Goal: Information Seeking & Learning: Check status

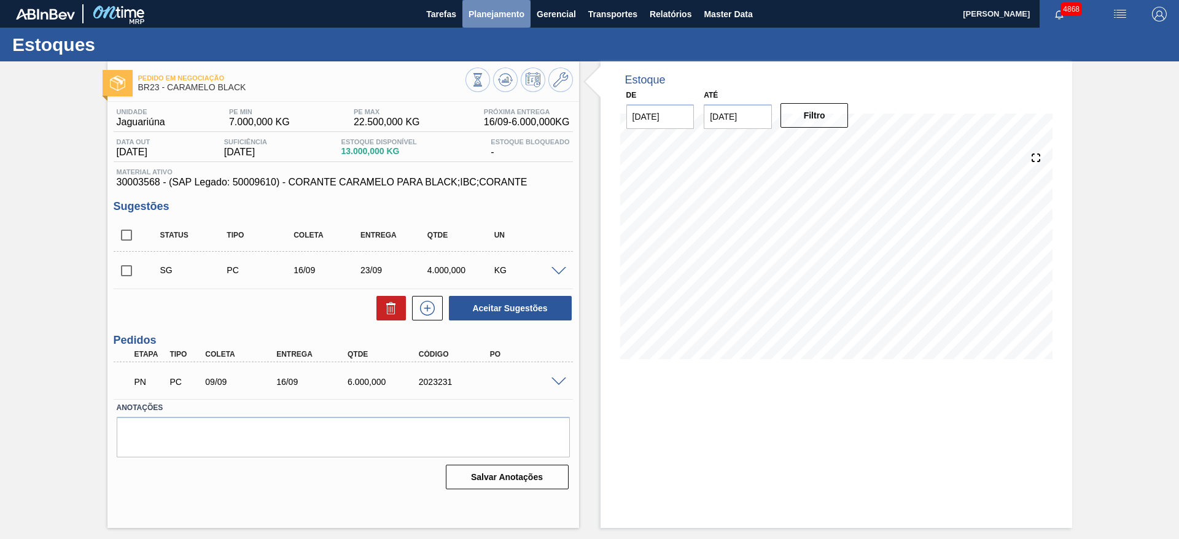
click at [485, 7] on span "Planejamento" at bounding box center [497, 14] width 56 height 15
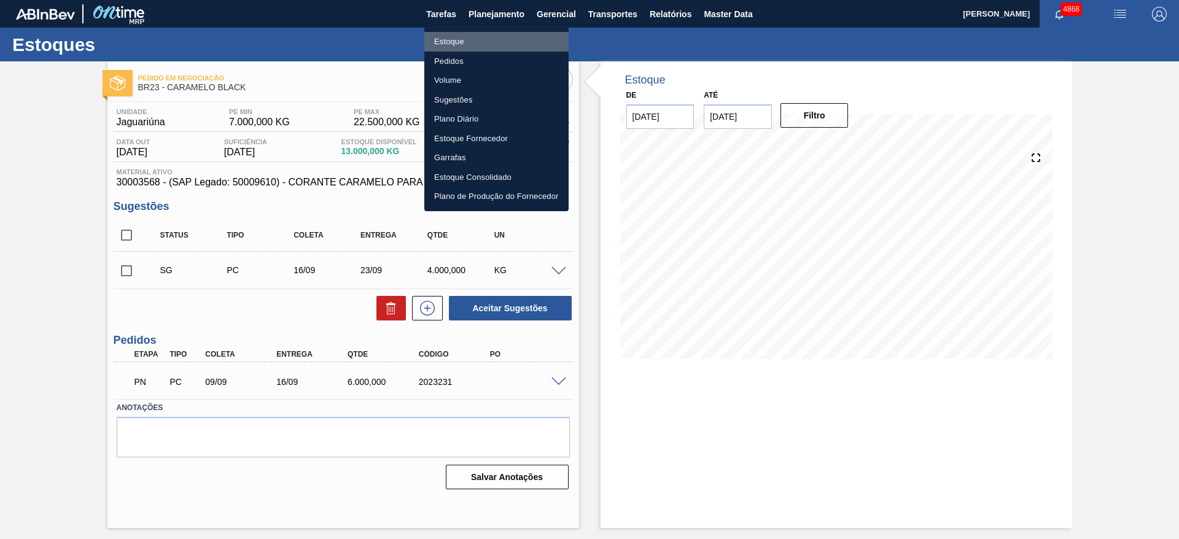
click at [478, 37] on li "Estoque" at bounding box center [496, 42] width 144 height 20
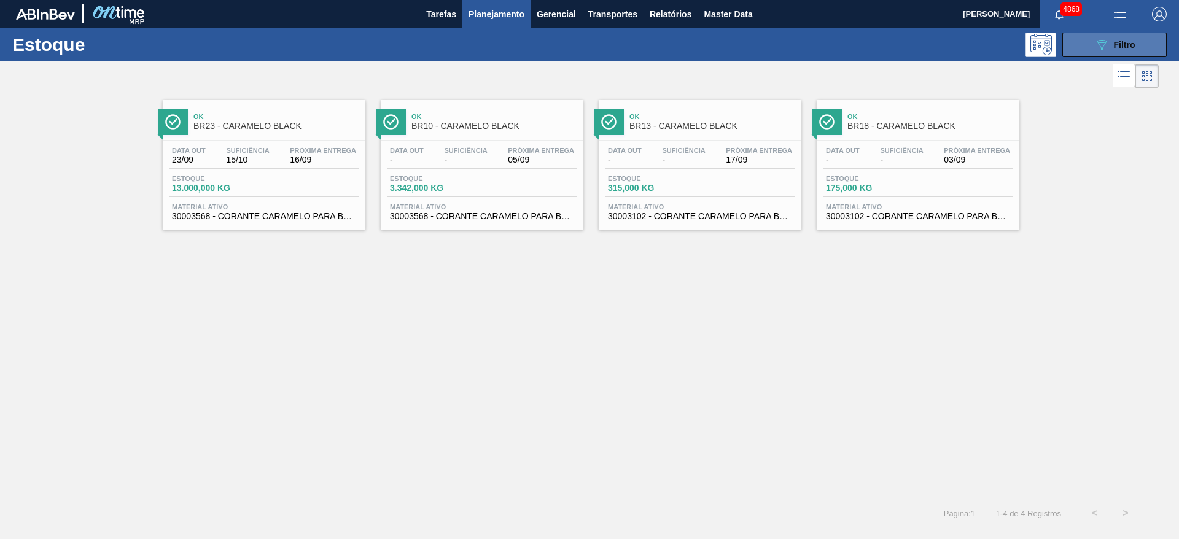
click at [1090, 39] on button "089F7B8B-B2A5-4AFE-B5C0-19BA573D28AC Filtro" at bounding box center [1115, 45] width 104 height 25
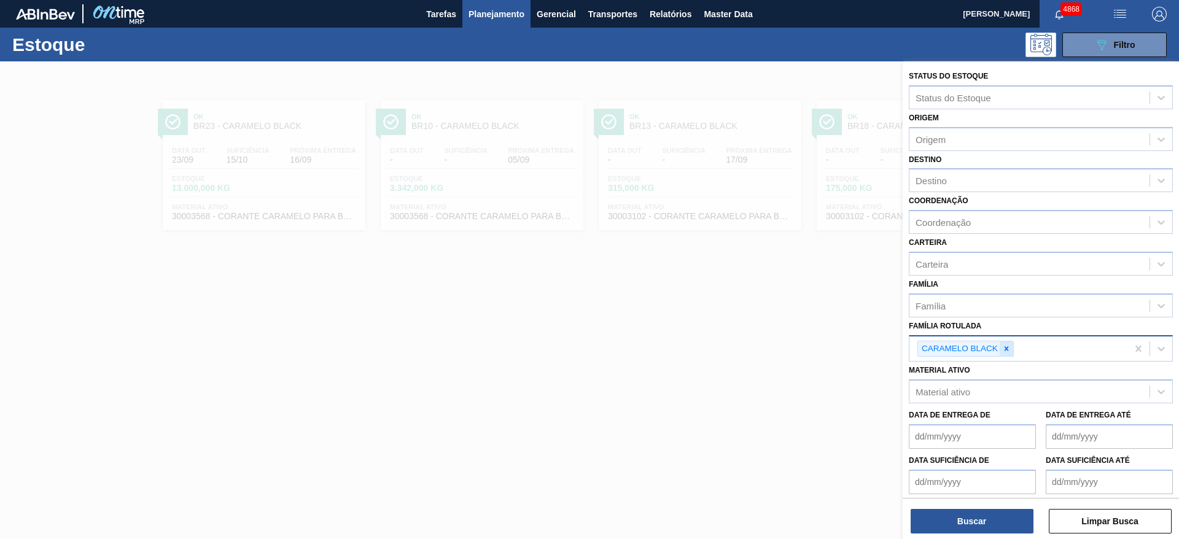
click at [1006, 352] on icon at bounding box center [1007, 349] width 9 height 9
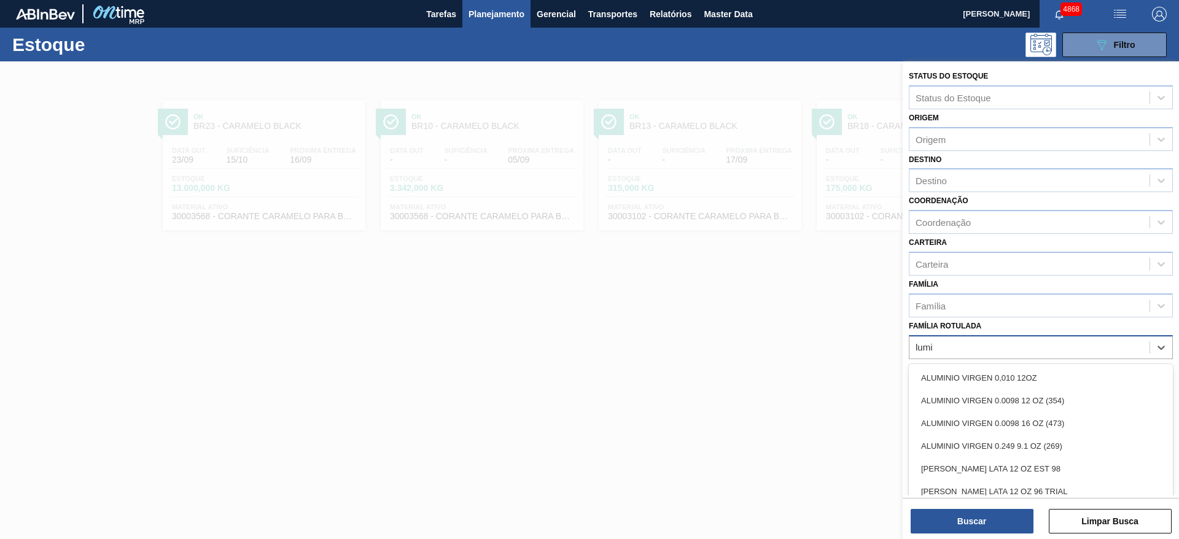
type Rotulada "lumis"
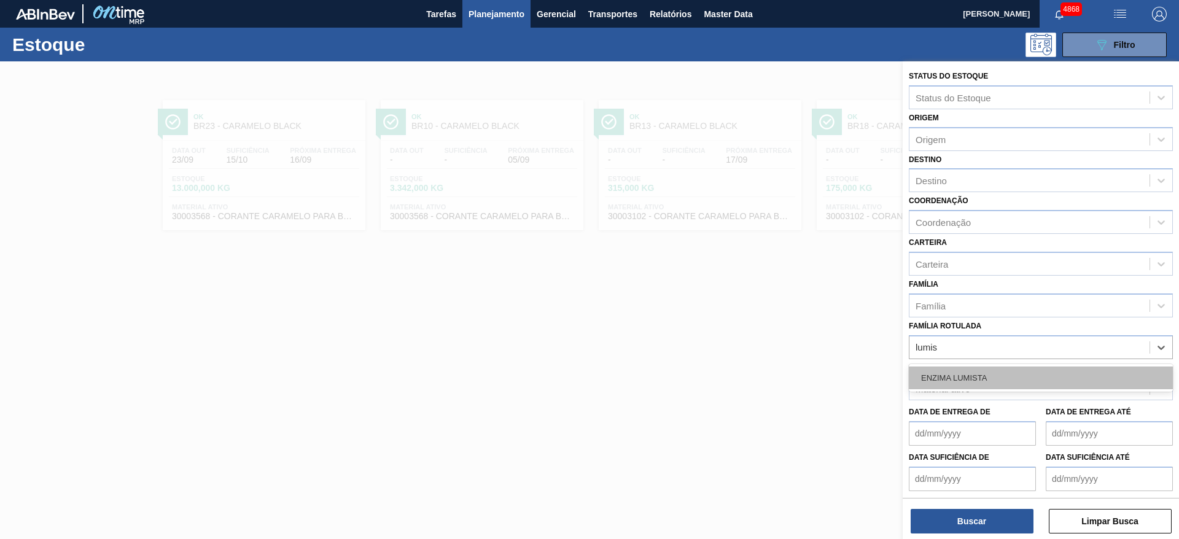
click at [1000, 376] on div "ENZIMA LUMISTA" at bounding box center [1041, 378] width 264 height 23
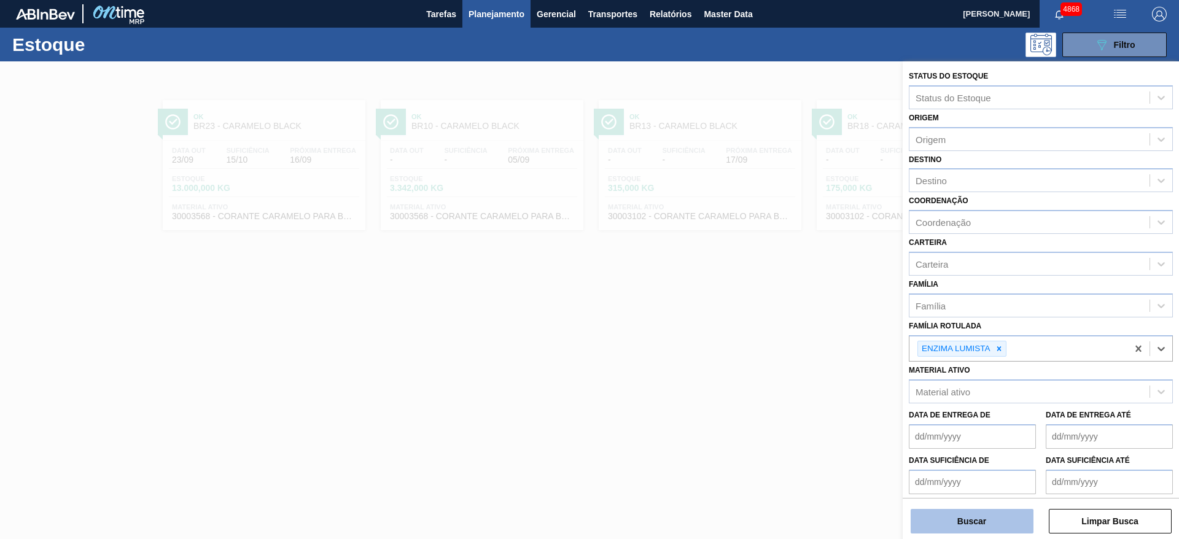
click at [991, 523] on button "Buscar" at bounding box center [972, 521] width 123 height 25
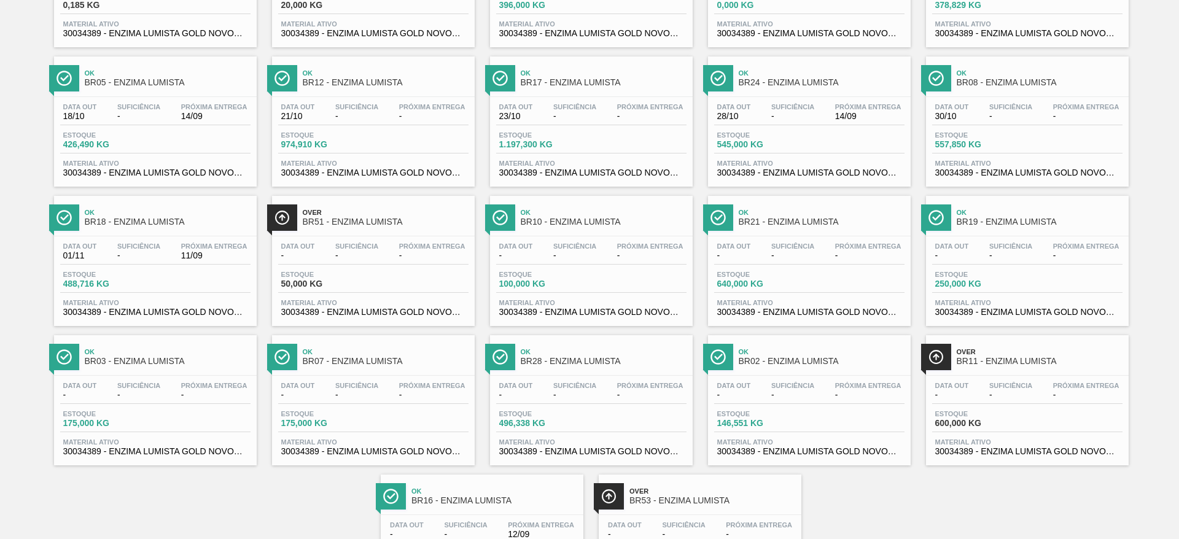
scroll to position [184, 0]
click at [1058, 291] on div "Estoque 250,000 KG" at bounding box center [1028, 281] width 190 height 22
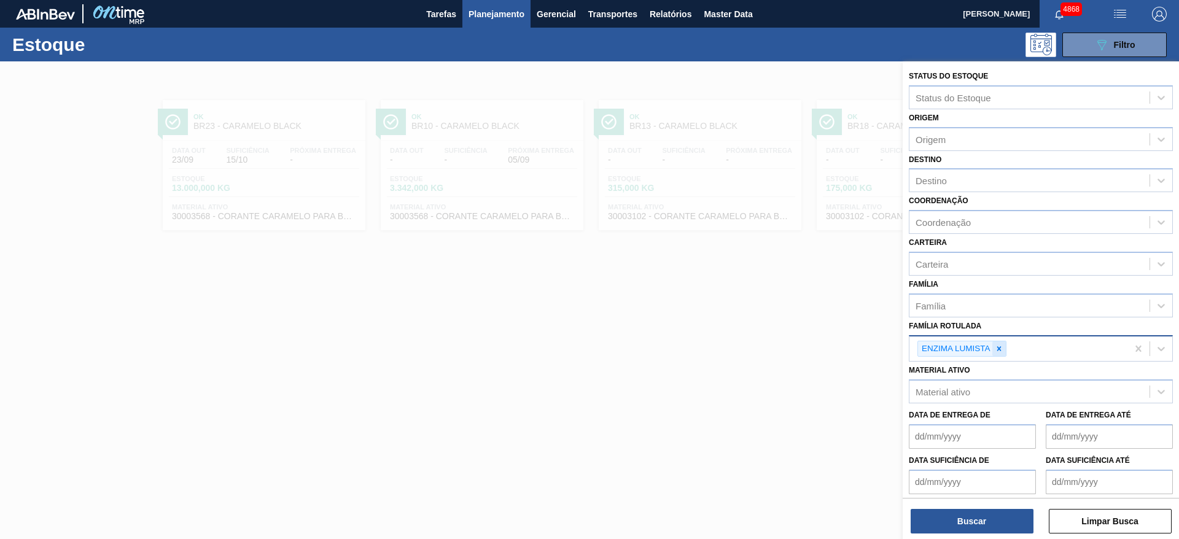
click at [1002, 353] on div at bounding box center [1000, 349] width 14 height 15
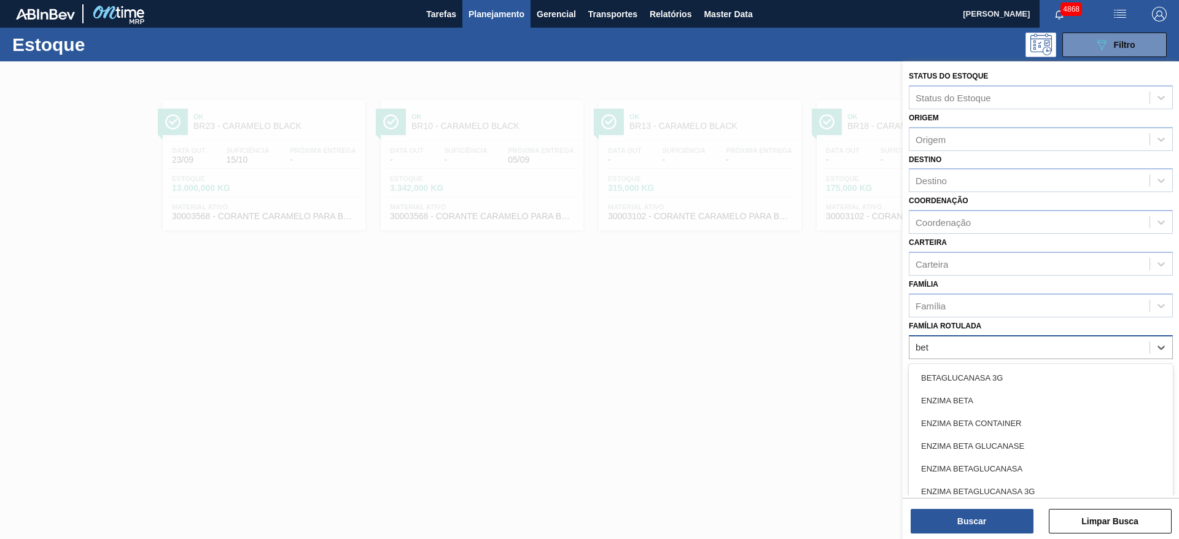
type Rotulada "beta"
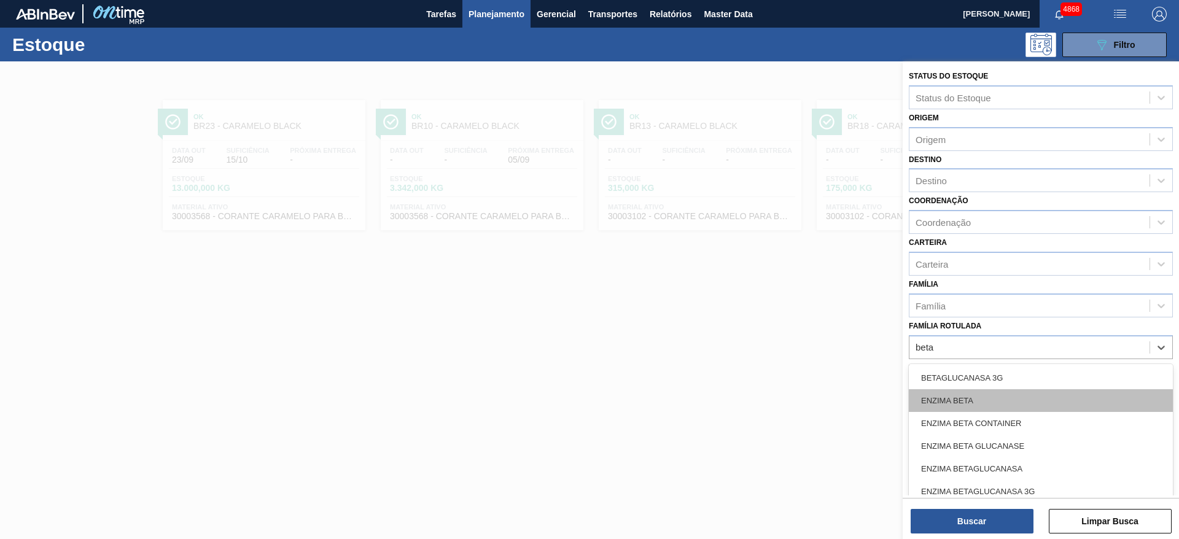
click at [985, 393] on div "ENZIMA BETA" at bounding box center [1041, 400] width 264 height 23
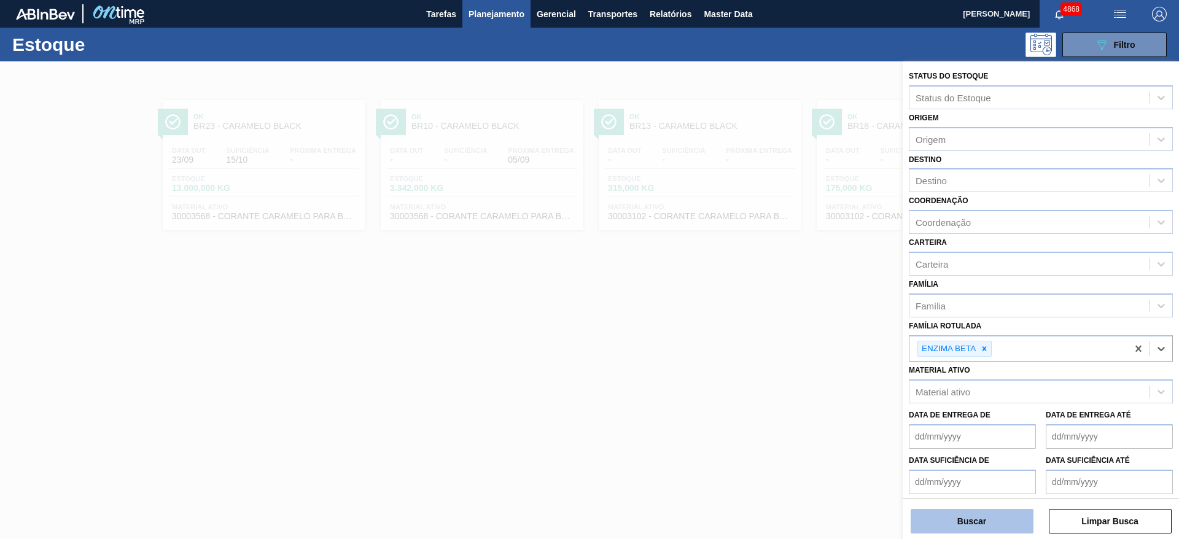
click at [979, 525] on button "Buscar" at bounding box center [972, 521] width 123 height 25
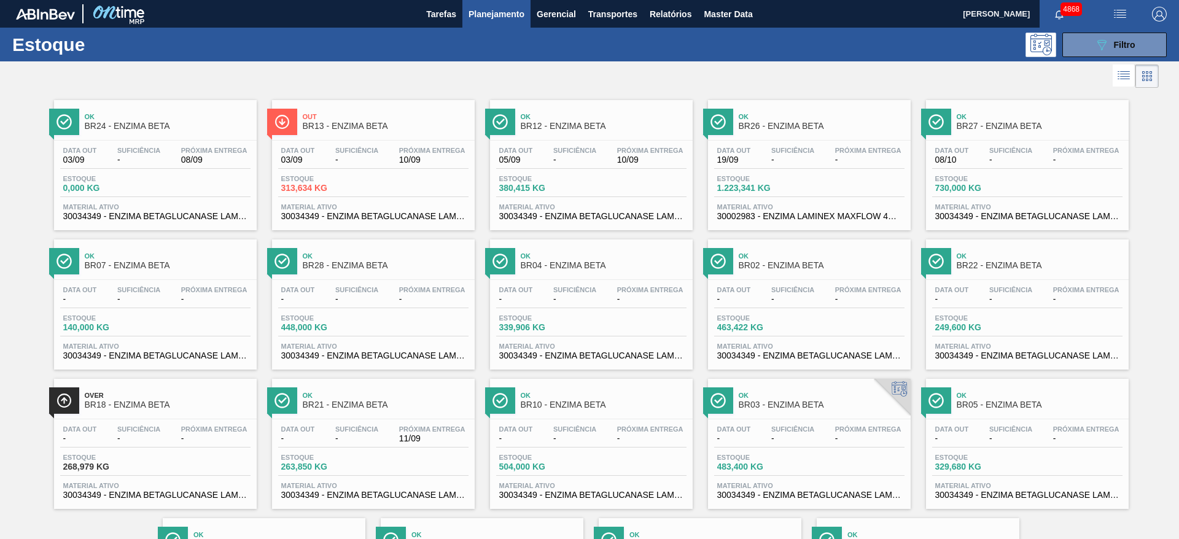
click at [570, 179] on span "Estoque" at bounding box center [542, 178] width 86 height 7
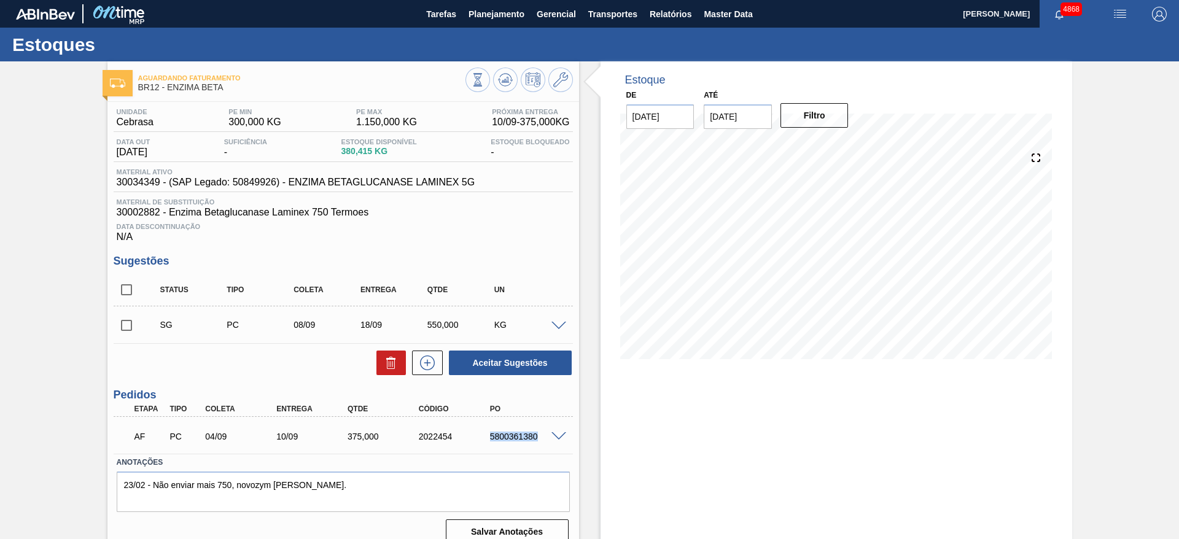
drag, startPoint x: 485, startPoint y: 436, endPoint x: 557, endPoint y: 441, distance: 71.4
click at [557, 439] on div "AF PC 04/09 10/09 375,000 2022454 5800361380" at bounding box center [344, 435] width 460 height 31
copy div "5800361380"
click at [593, 226] on div "Estoque De [DATE] Até [DATE] Filtro" at bounding box center [825, 307] width 493 height 493
click at [556, 323] on span at bounding box center [559, 326] width 15 height 9
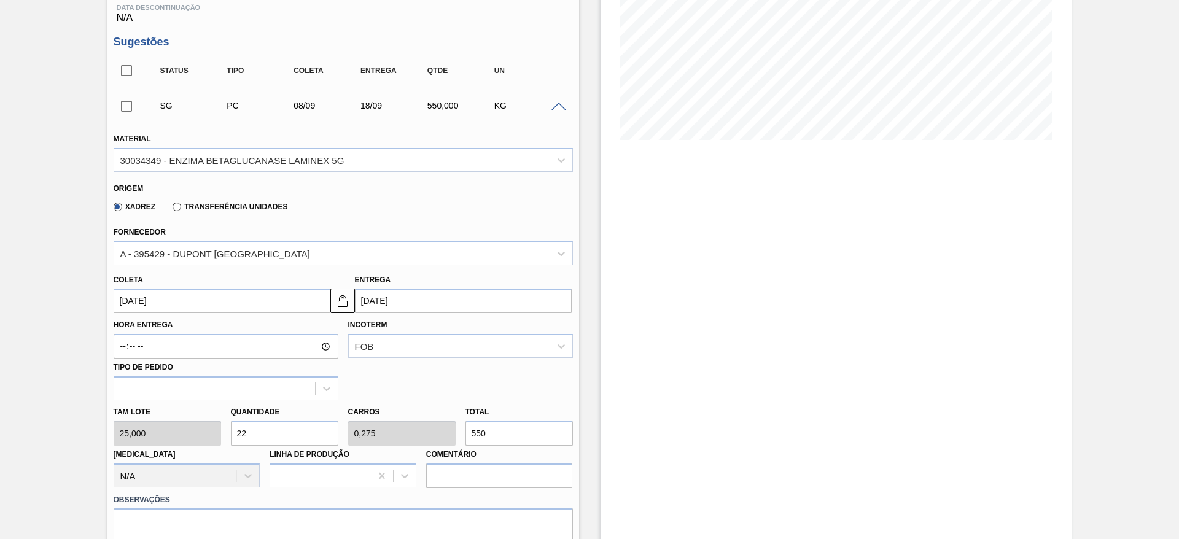
scroll to position [92, 0]
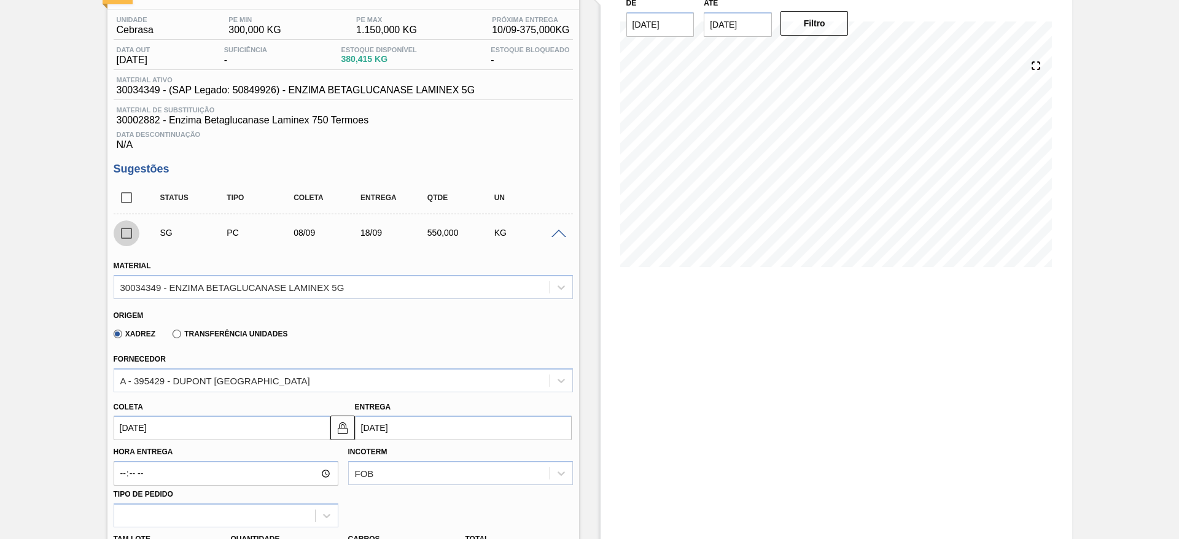
click at [124, 227] on input "checkbox" at bounding box center [127, 234] width 26 height 26
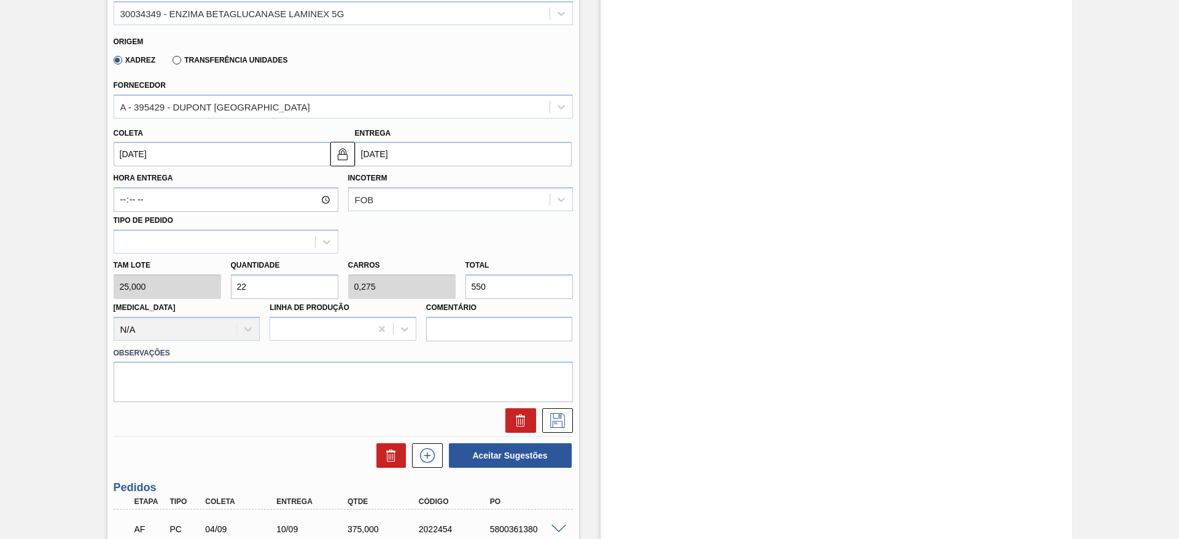
scroll to position [369, 0]
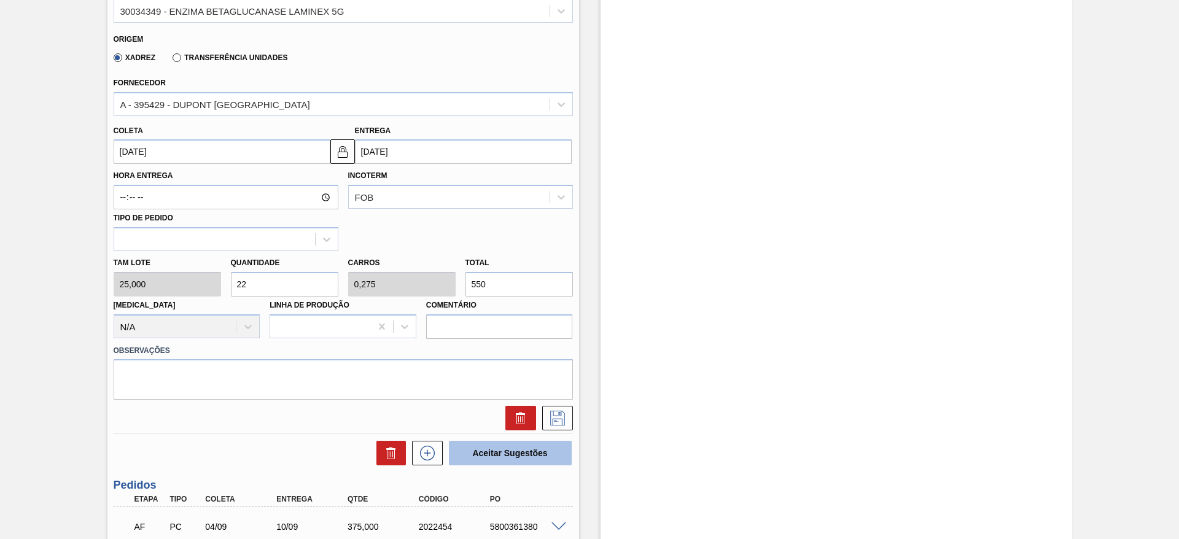
click at [515, 452] on button "Aceitar Sugestões" at bounding box center [510, 453] width 123 height 25
checkbox input "false"
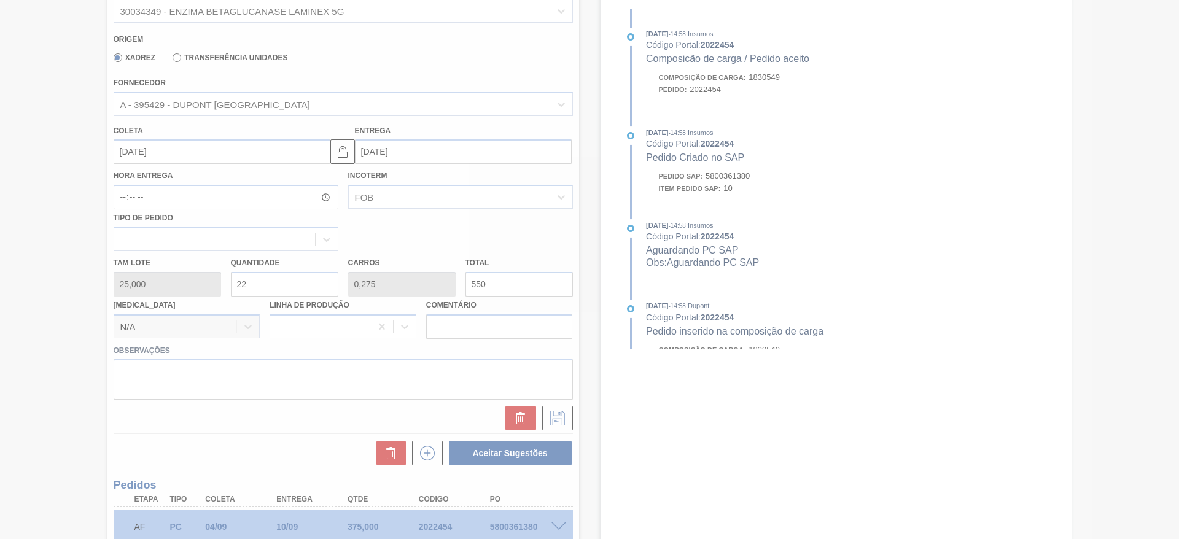
scroll to position [1, 0]
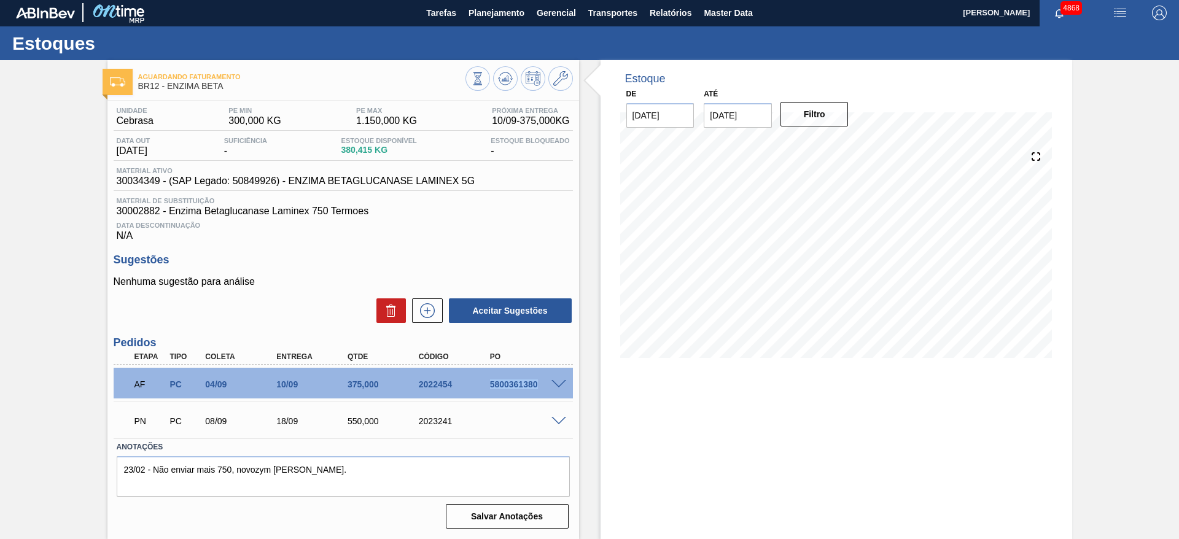
drag, startPoint x: 487, startPoint y: 391, endPoint x: 541, endPoint y: 387, distance: 54.2
click at [541, 387] on div "AF PC 04/09 10/09 375,000 2022454 5800361380" at bounding box center [340, 383] width 427 height 25
copy div "5800361380"
